Goal: Task Accomplishment & Management: Use online tool/utility

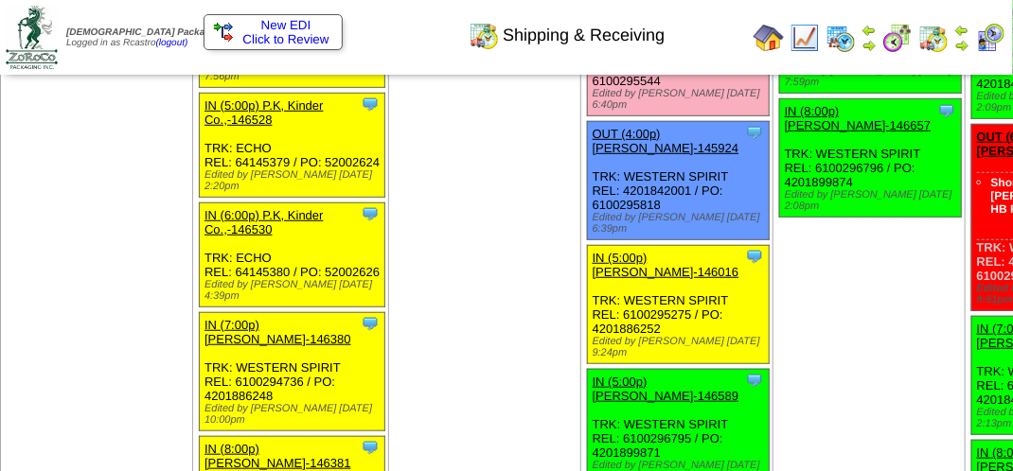
scroll to position [2840, 0]
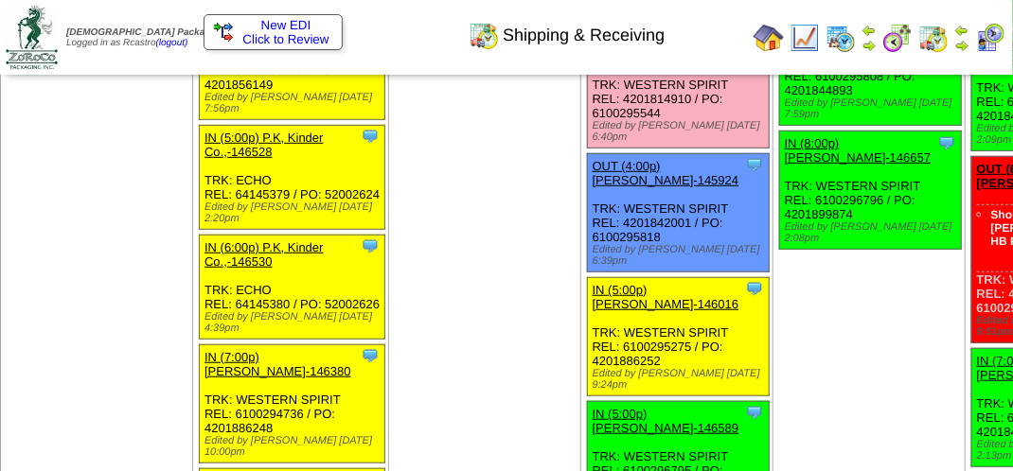
click at [593, 63] on link "OUT (3:30p) [PERSON_NAME]-145643" at bounding box center [666, 49] width 147 height 28
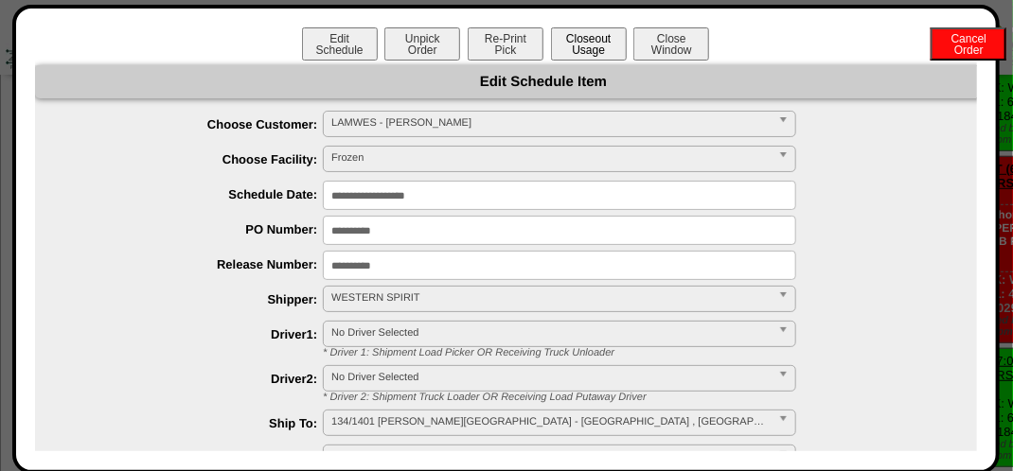
click at [584, 47] on button "Closeout Usage" at bounding box center [589, 43] width 76 height 33
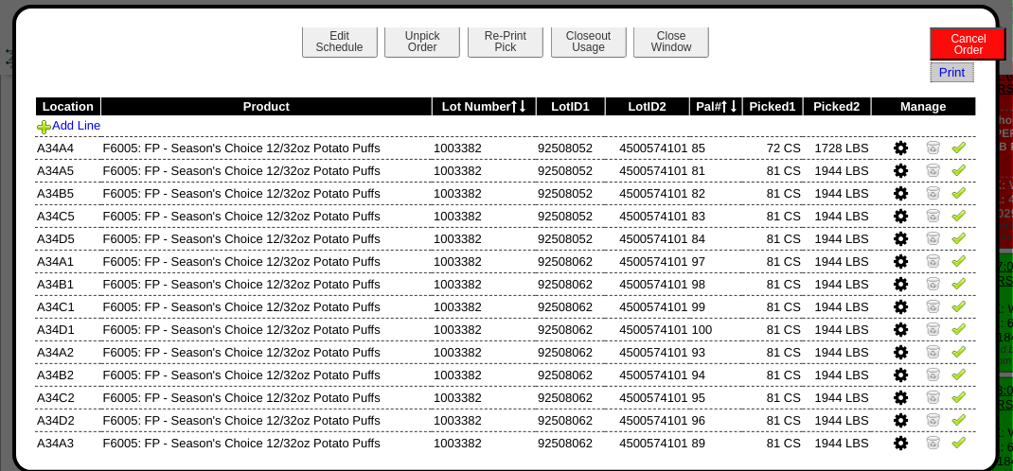
scroll to position [0, 0]
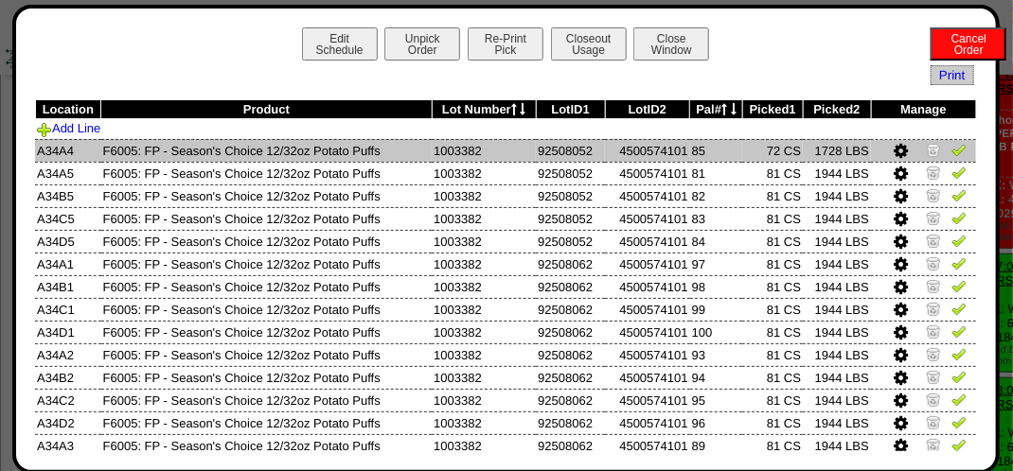
click at [951, 150] on img at bounding box center [958, 149] width 15 height 15
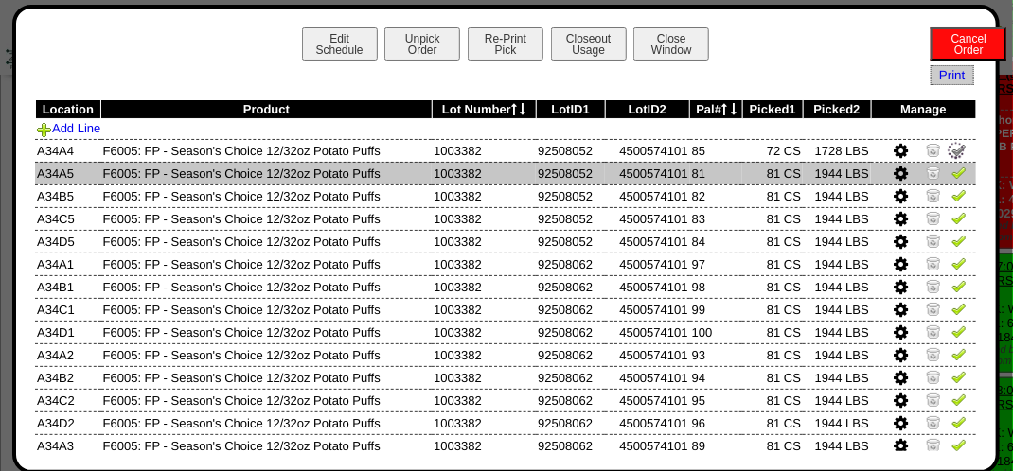
click at [951, 169] on img at bounding box center [958, 172] width 15 height 15
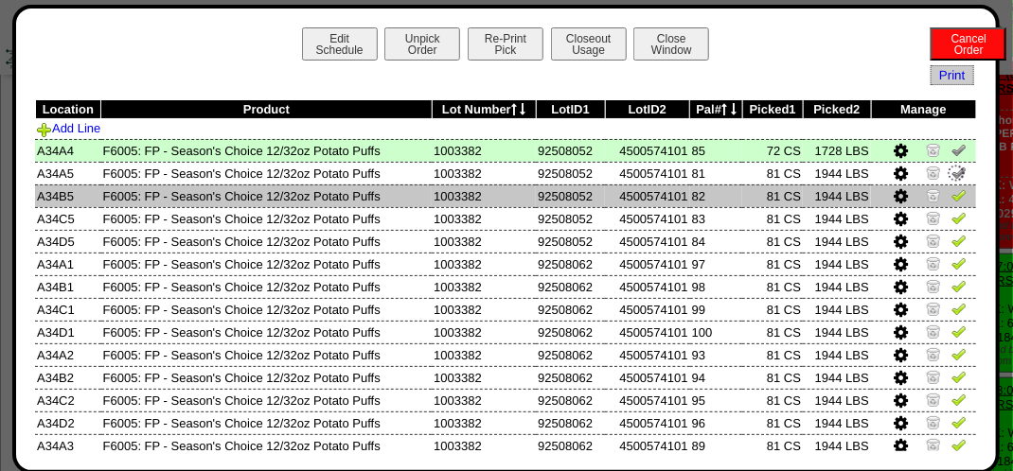
click at [951, 199] on img at bounding box center [958, 194] width 15 height 15
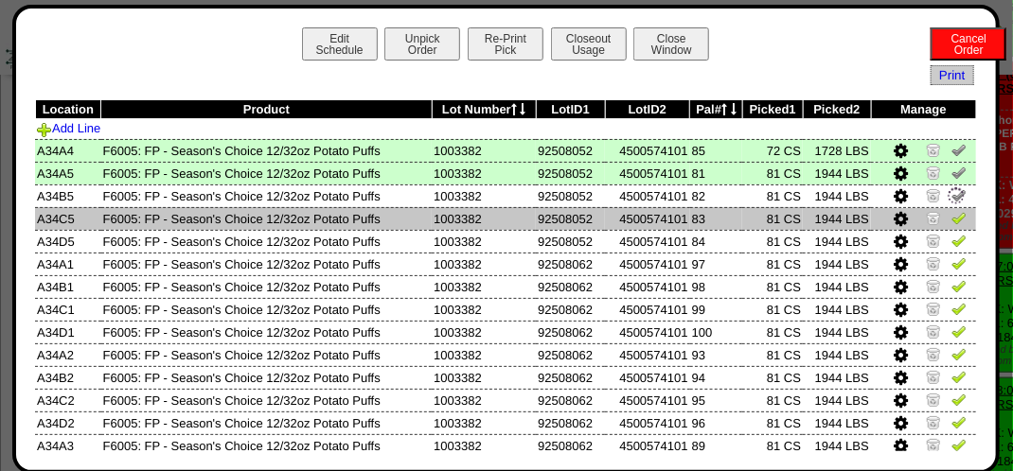
click at [951, 218] on img at bounding box center [958, 217] width 15 height 15
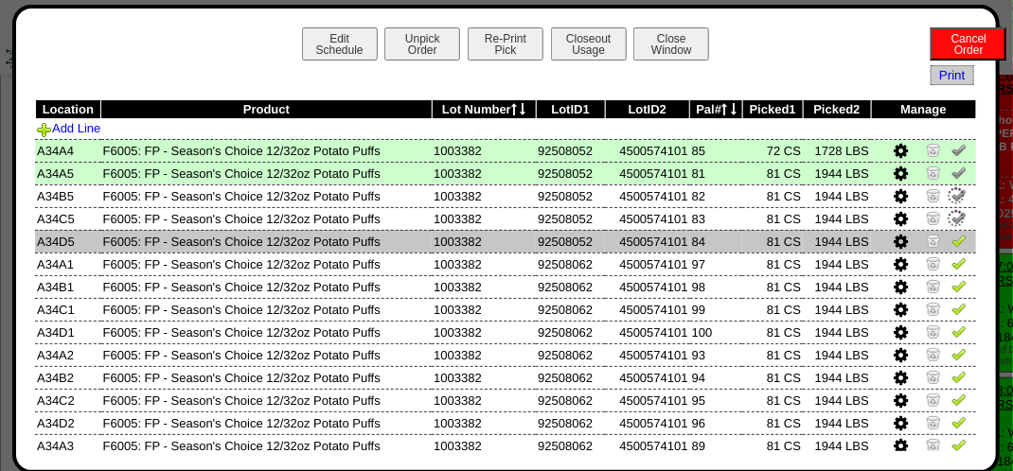
click at [951, 243] on img at bounding box center [958, 240] width 15 height 15
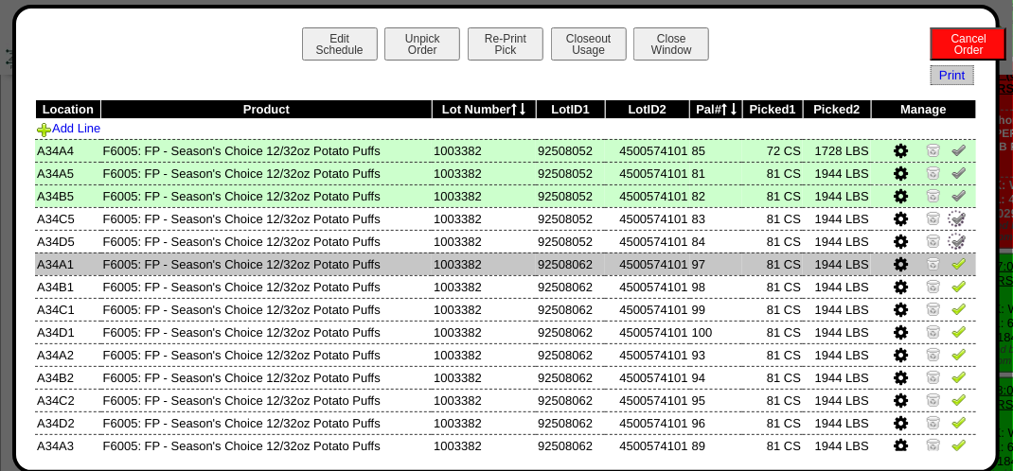
click at [951, 262] on img at bounding box center [958, 263] width 15 height 15
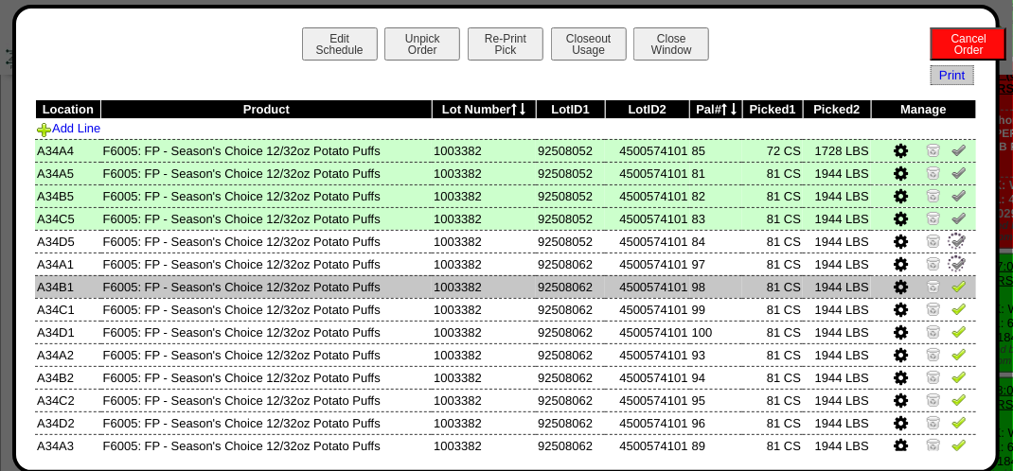
click at [951, 282] on img at bounding box center [958, 285] width 15 height 15
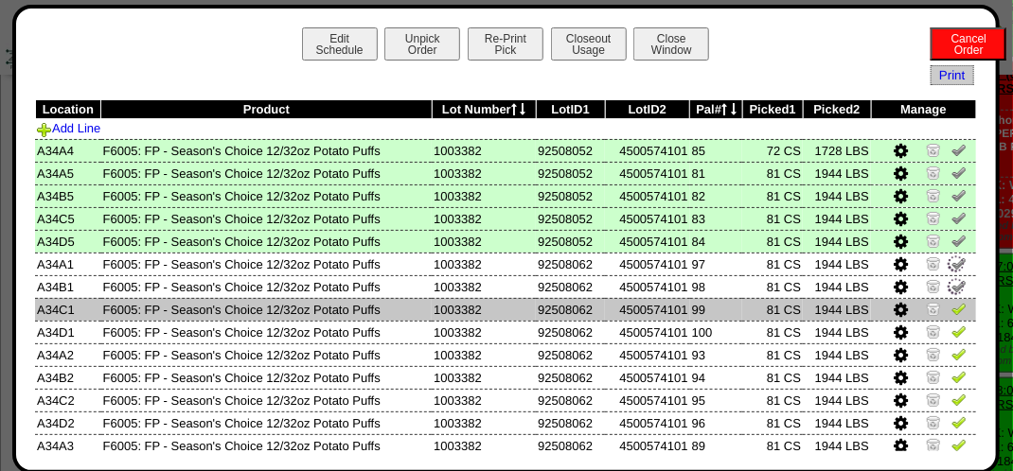
click at [951, 310] on img at bounding box center [958, 308] width 15 height 15
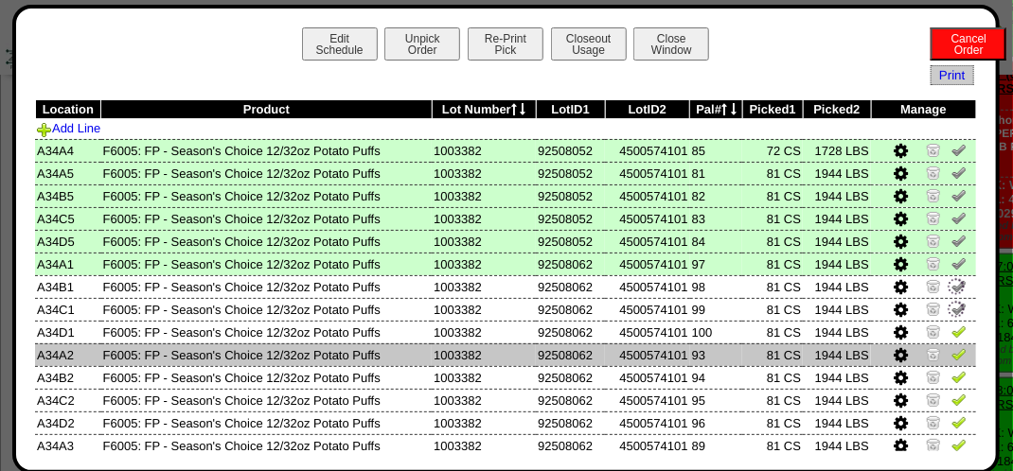
click at [951, 352] on img at bounding box center [958, 353] width 15 height 15
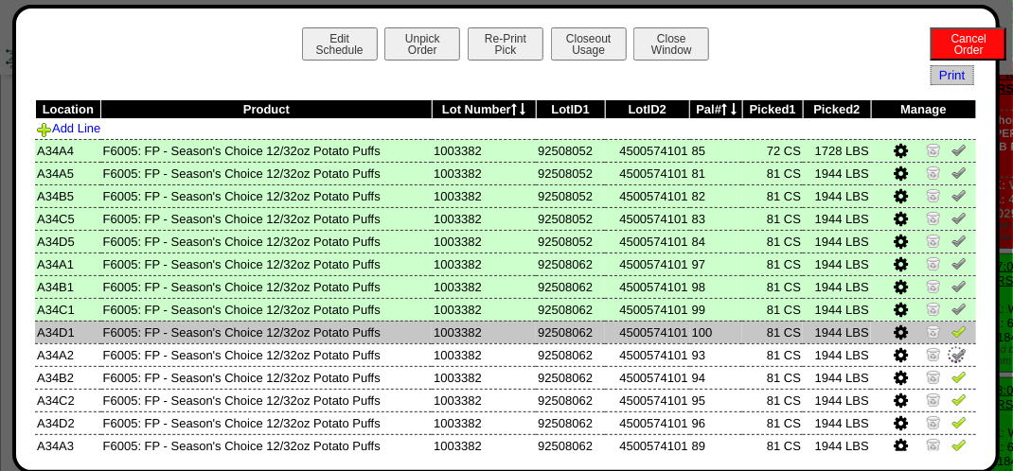
click at [951, 338] on img at bounding box center [958, 331] width 15 height 15
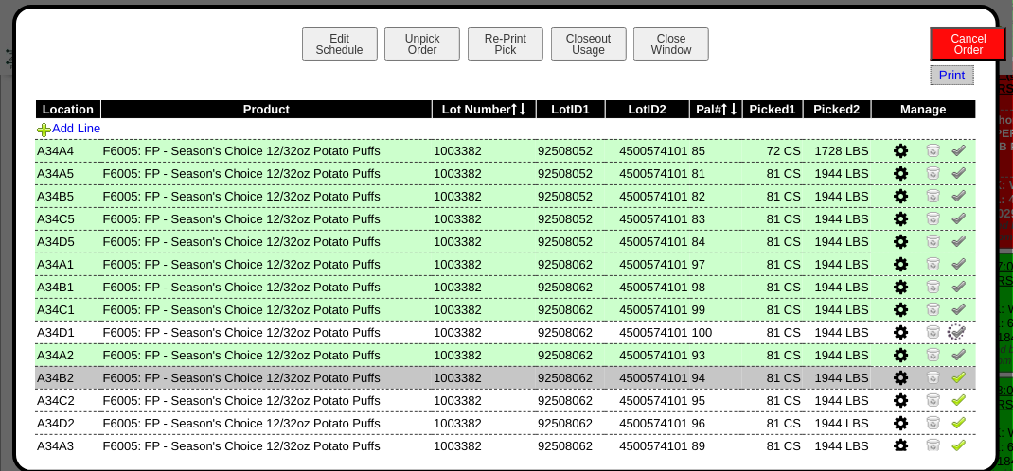
click at [945, 368] on td at bounding box center [923, 377] width 105 height 23
click at [951, 373] on img at bounding box center [958, 376] width 15 height 15
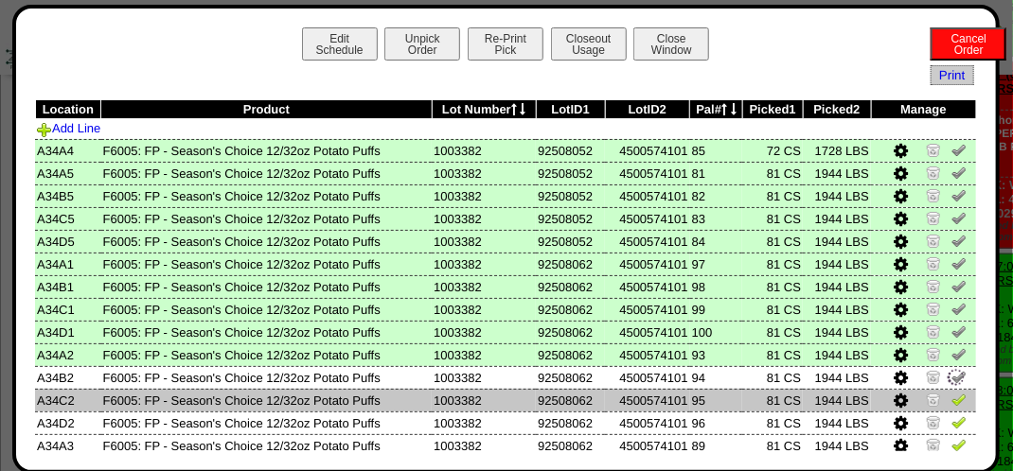
click at [951, 401] on img at bounding box center [958, 399] width 15 height 15
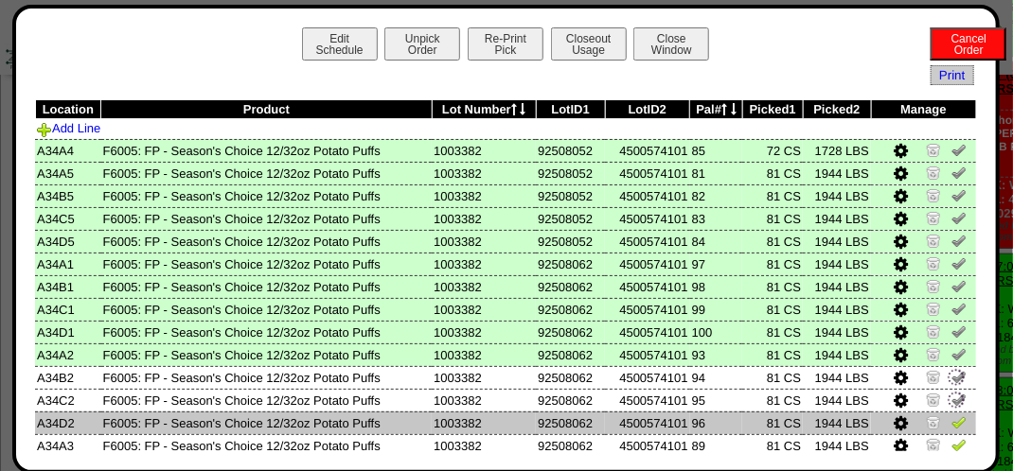
click at [941, 434] on td at bounding box center [923, 423] width 105 height 23
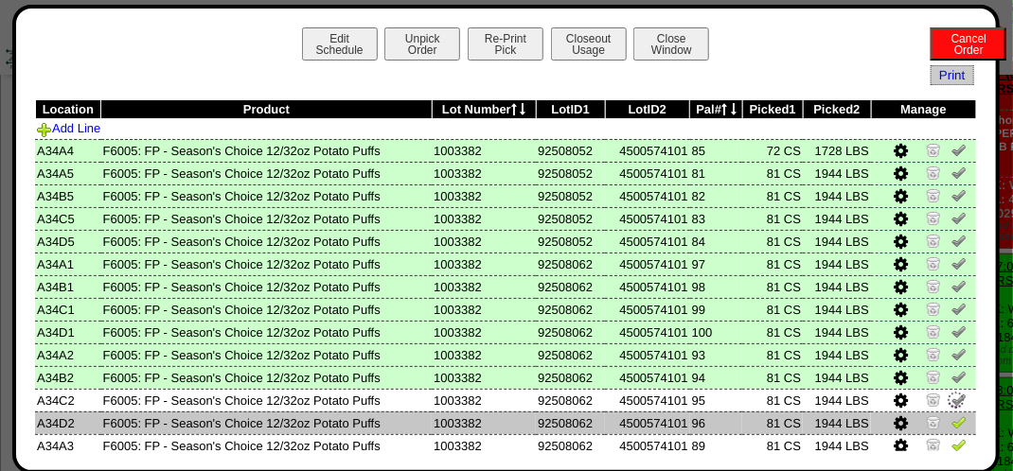
click at [951, 426] on img at bounding box center [958, 422] width 15 height 15
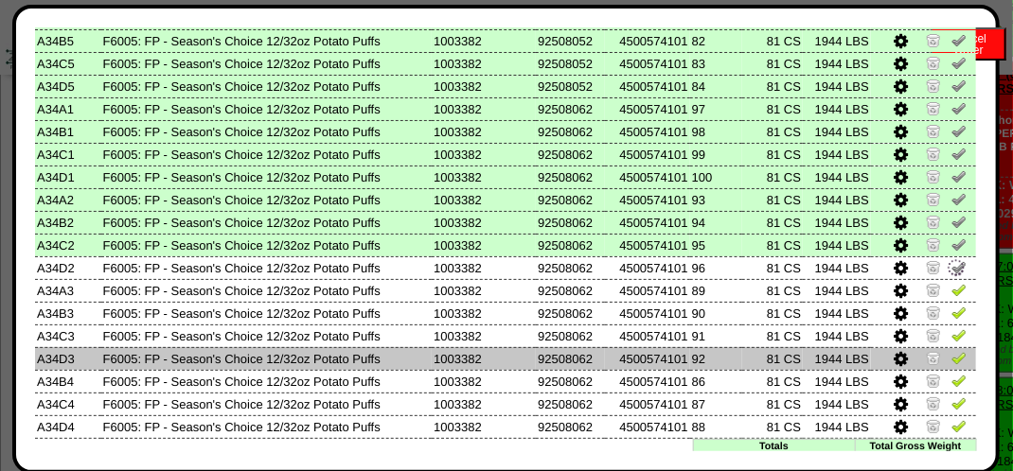
scroll to position [189, 0]
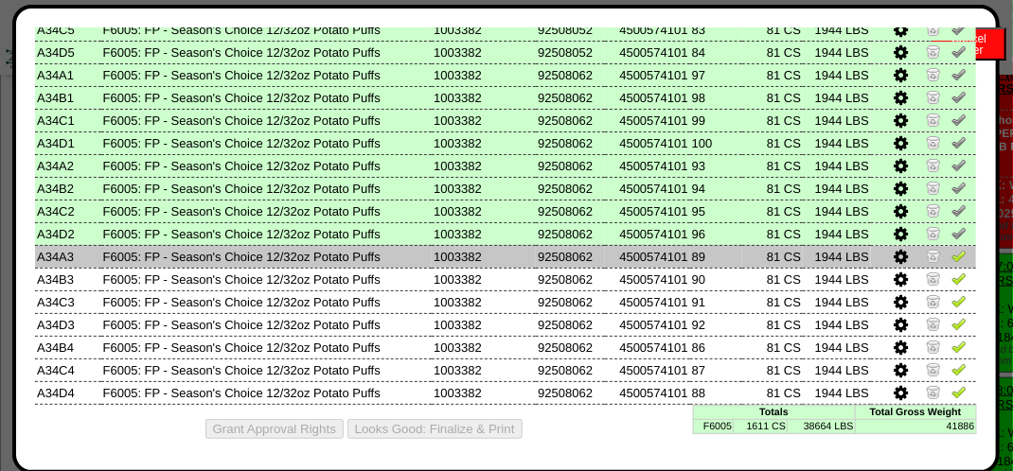
click at [951, 259] on img at bounding box center [958, 255] width 15 height 15
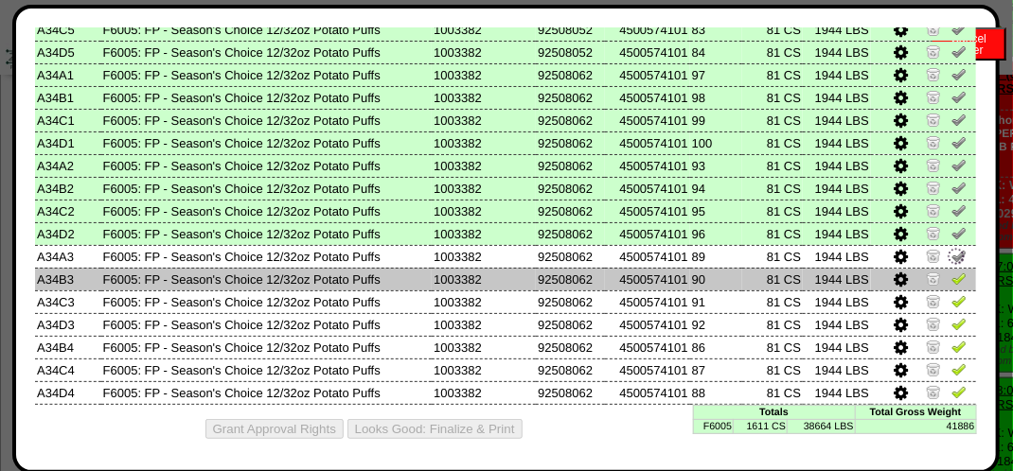
click at [946, 270] on td at bounding box center [923, 279] width 105 height 23
click at [951, 282] on img at bounding box center [958, 278] width 15 height 15
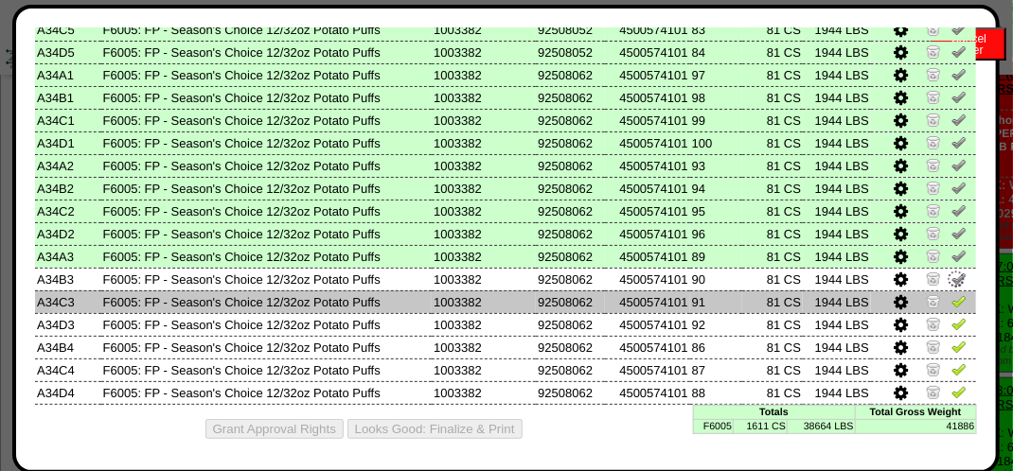
click at [951, 301] on img at bounding box center [958, 300] width 15 height 15
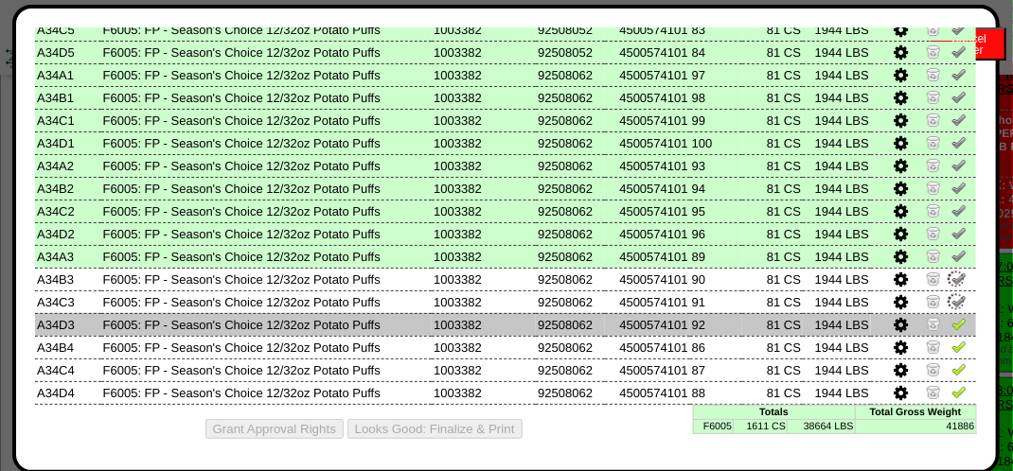
click at [951, 323] on img at bounding box center [958, 323] width 15 height 15
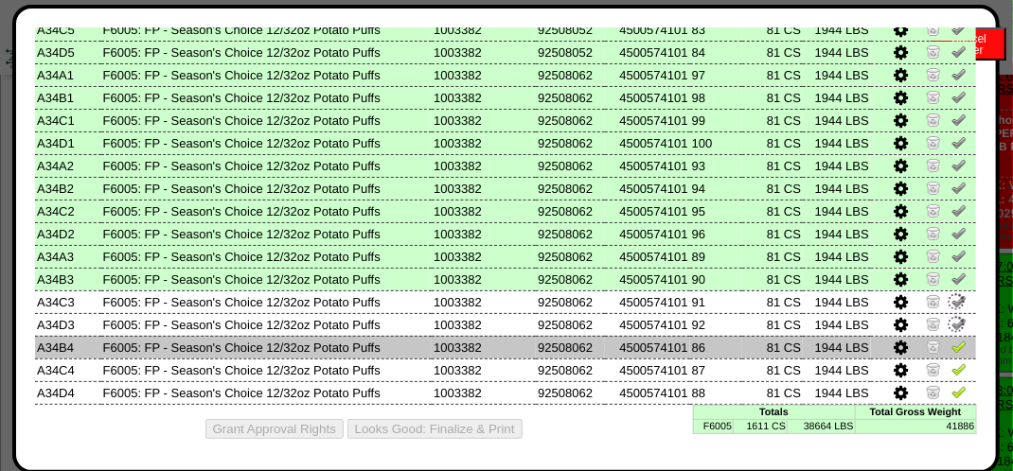
click at [951, 350] on img at bounding box center [958, 346] width 15 height 15
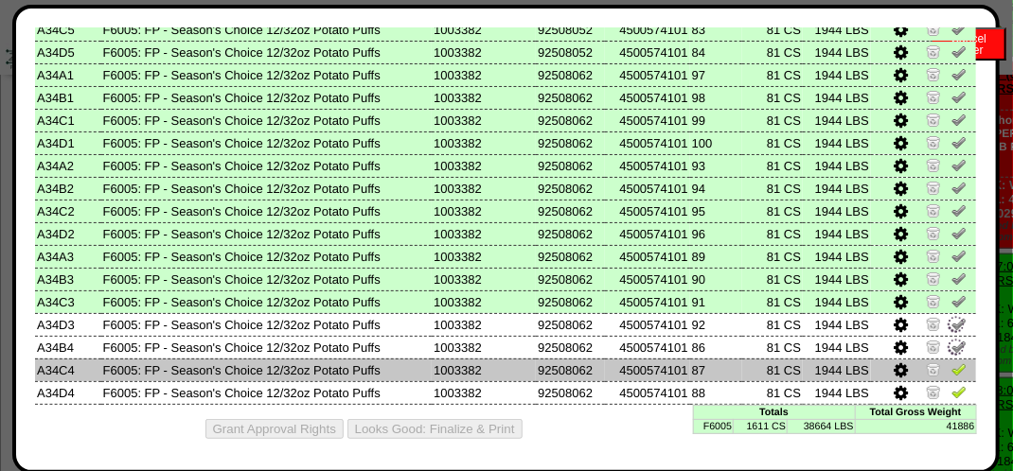
click at [951, 369] on img at bounding box center [958, 369] width 15 height 15
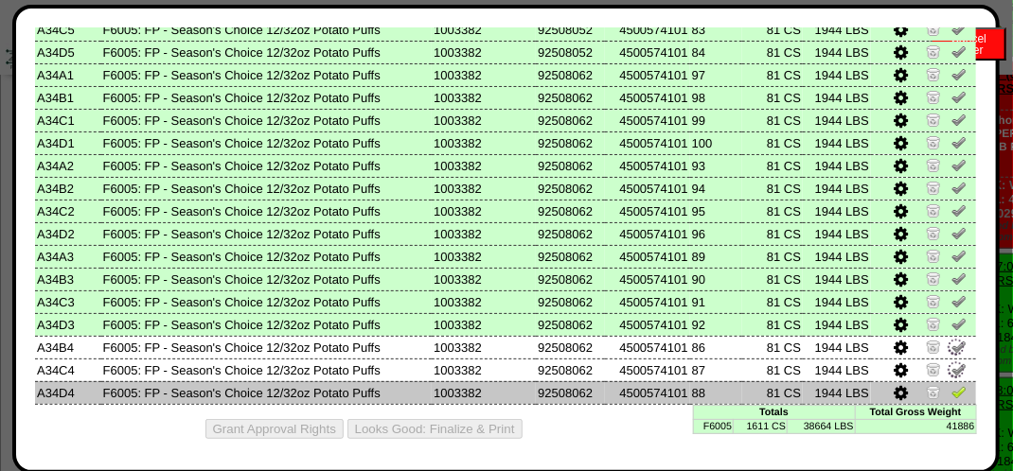
click at [951, 392] on img at bounding box center [958, 391] width 15 height 15
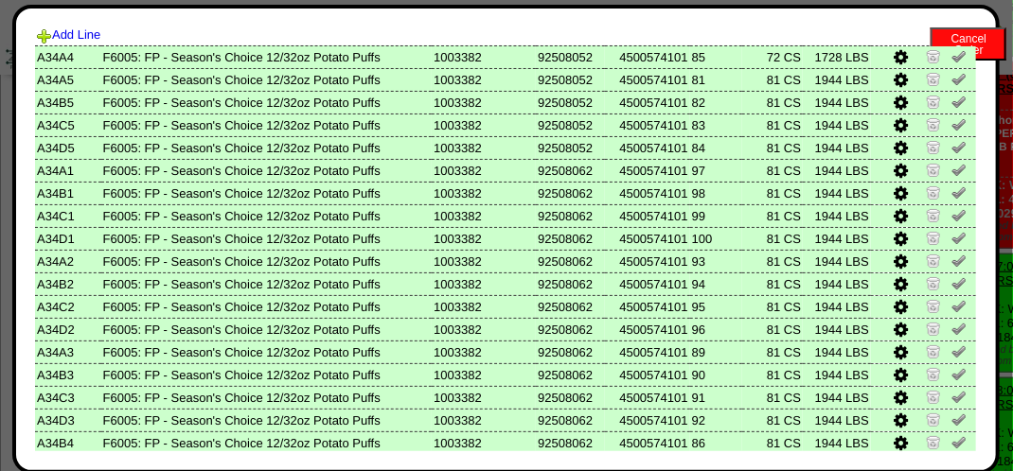
scroll to position [194, 0]
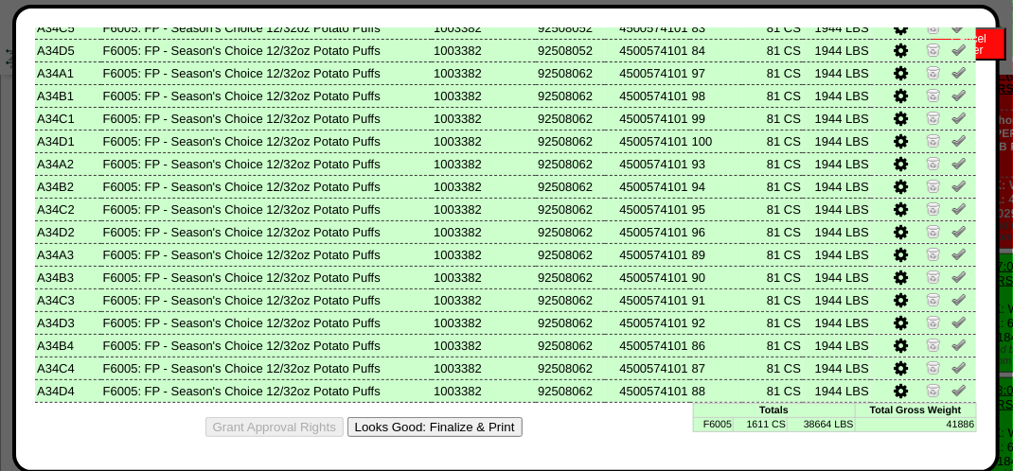
click at [454, 426] on button "Looks Good: Finalize & Print" at bounding box center [434, 427] width 175 height 20
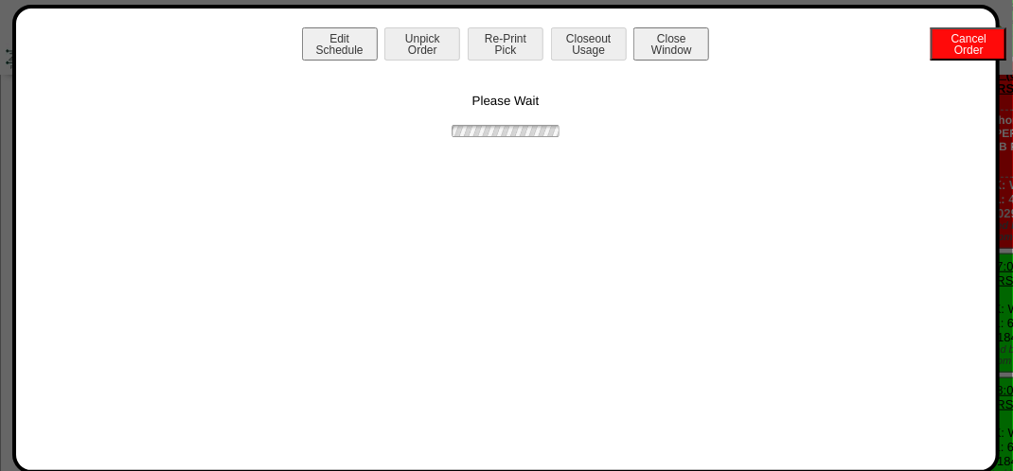
scroll to position [0, 0]
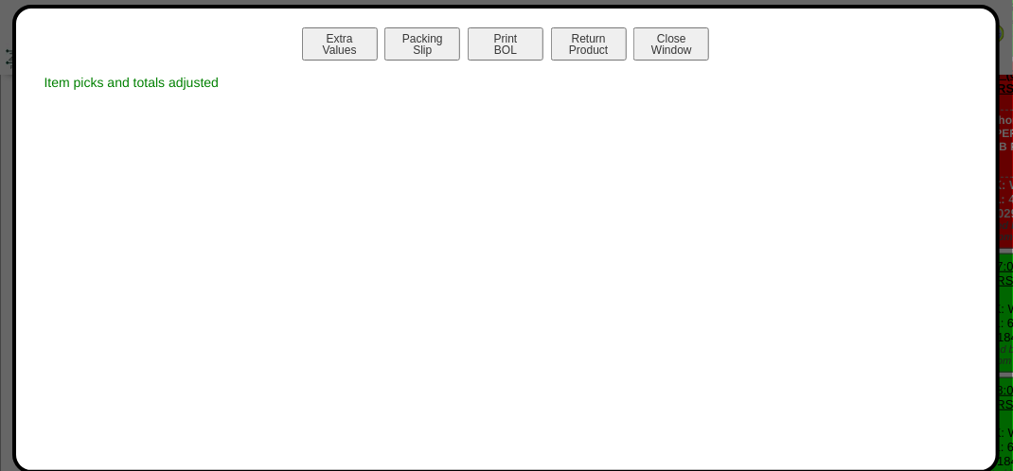
click at [571, 55] on button "Return Product" at bounding box center [589, 43] width 76 height 33
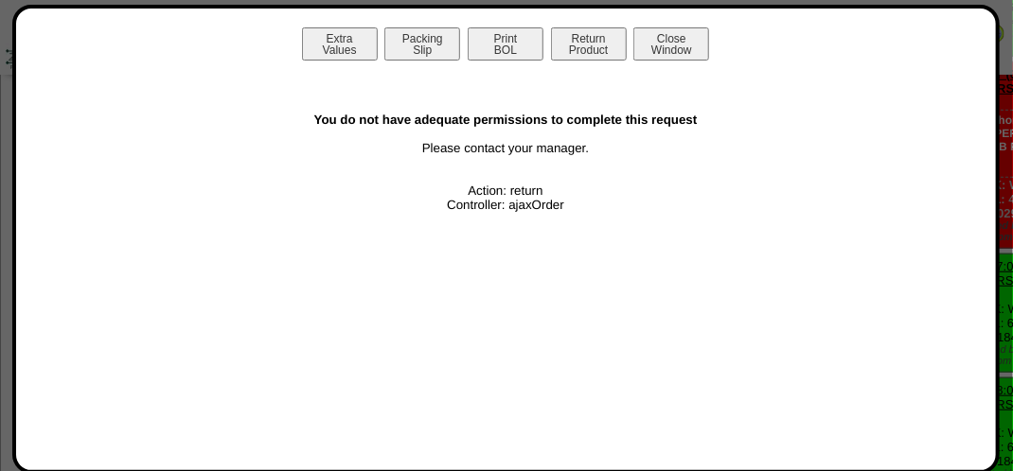
click at [515, 62] on div "Extra Values Packing Slip Print BOL Return Product Close Window" at bounding box center [506, 46] width 942 height 38
click at [512, 39] on button "Print BOL" at bounding box center [506, 43] width 76 height 33
